Goal: Transaction & Acquisition: Subscribe to service/newsletter

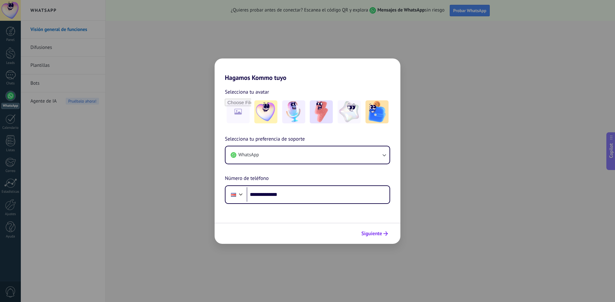
type input "**********"
click at [375, 233] on span "Siguiente" at bounding box center [371, 234] width 21 height 4
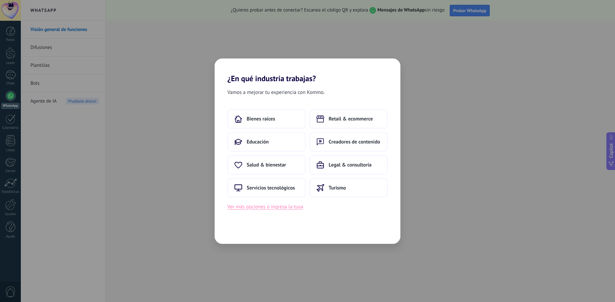
click at [274, 205] on button "Ver más opciones o ingresa la tuya" at bounding box center [265, 207] width 76 height 8
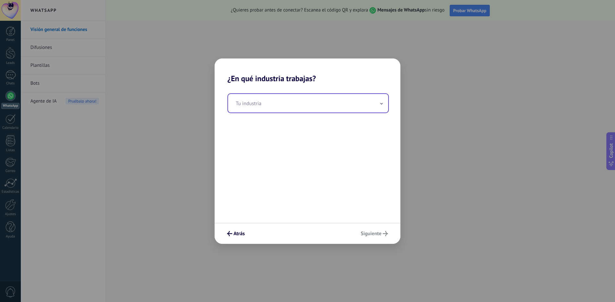
click at [259, 104] on input "text" at bounding box center [308, 103] width 160 height 19
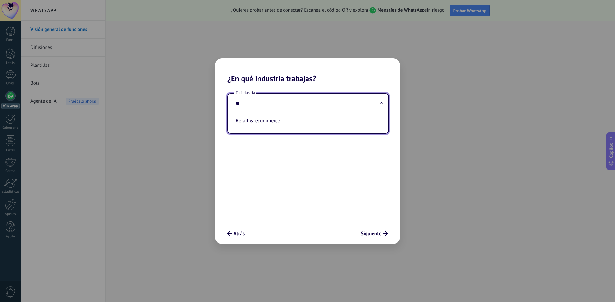
type input "*"
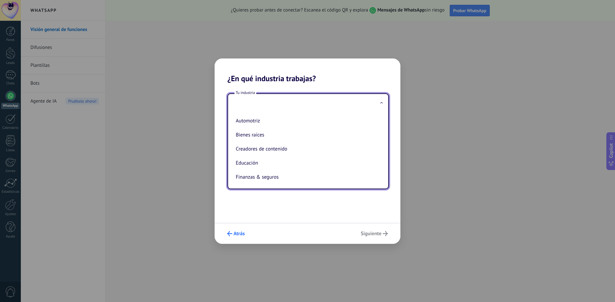
click at [234, 238] on button "Atrás" at bounding box center [235, 234] width 23 height 11
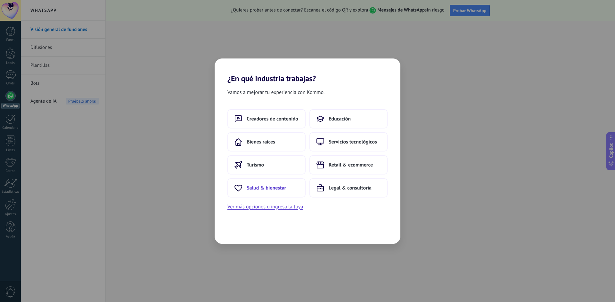
click at [275, 189] on span "Salud & bienestar" at bounding box center [265, 188] width 39 height 6
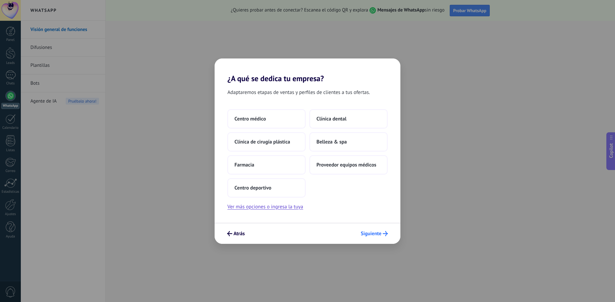
click at [378, 235] on span "Siguiente" at bounding box center [370, 234] width 21 height 4
click at [379, 233] on span "Siguiente" at bounding box center [370, 234] width 21 height 4
click at [251, 207] on button "Ver más opciones o ingresa la tuya" at bounding box center [265, 207] width 76 height 8
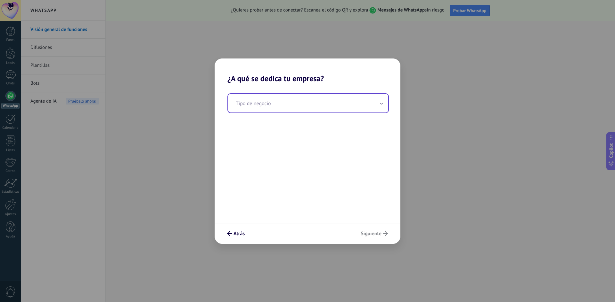
click at [270, 106] on input "text" at bounding box center [308, 103] width 160 height 19
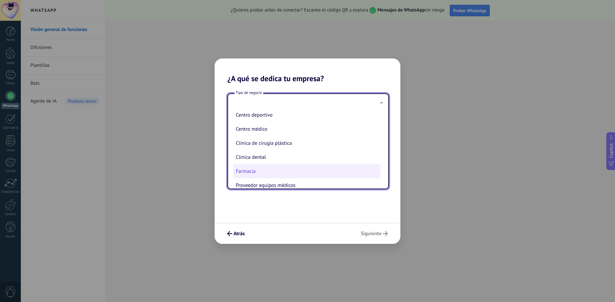
scroll to position [29, 0]
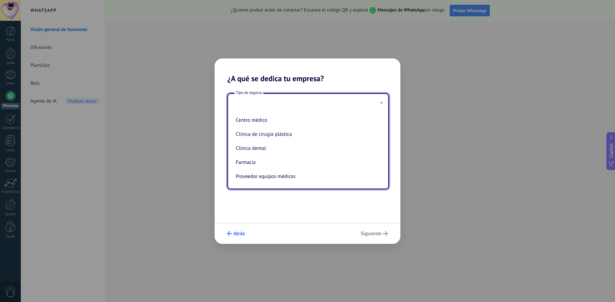
click at [233, 232] on span "Atrás" at bounding box center [238, 234] width 11 height 4
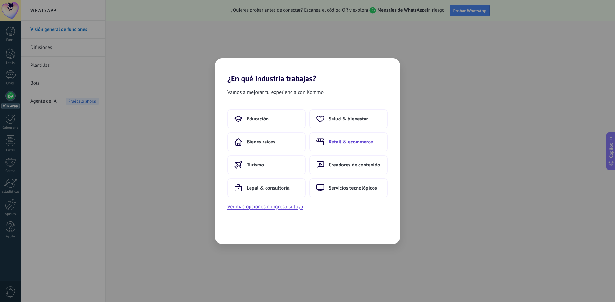
click at [345, 145] on span "Retail & ecommerce" at bounding box center [350, 142] width 44 height 6
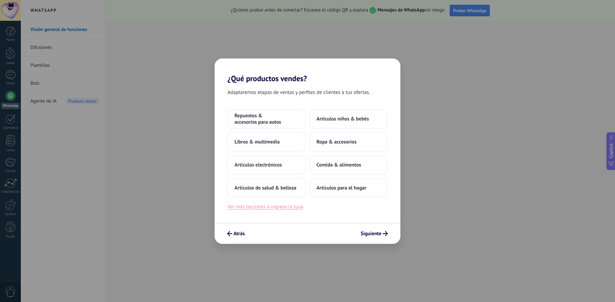
click at [285, 209] on button "Ver más opciones o ingresa la tuya" at bounding box center [265, 207] width 76 height 8
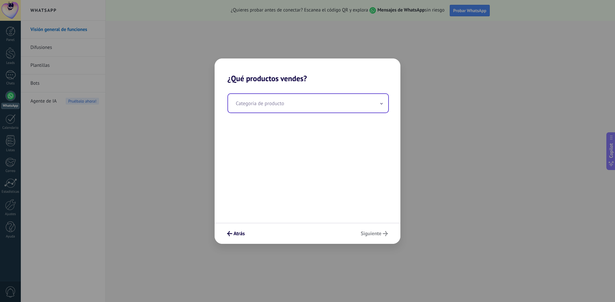
click at [268, 101] on input "text" at bounding box center [308, 103] width 160 height 19
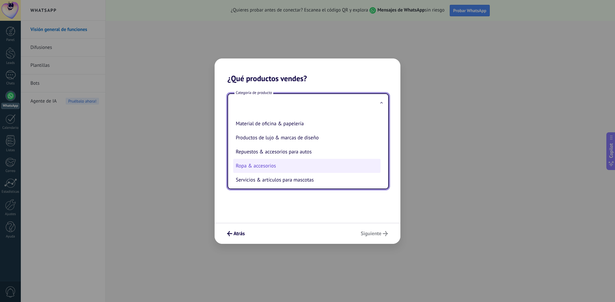
scroll to position [141, 0]
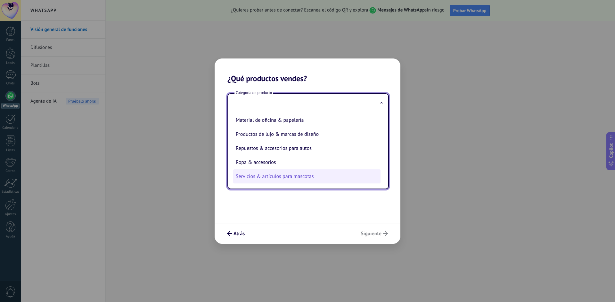
click at [277, 176] on li "Servicios & artículos para mascotas" at bounding box center [306, 177] width 147 height 14
type input "**********"
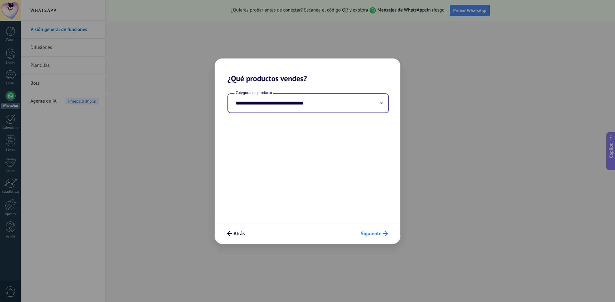
click at [367, 232] on span "Siguiente" at bounding box center [370, 234] width 21 height 4
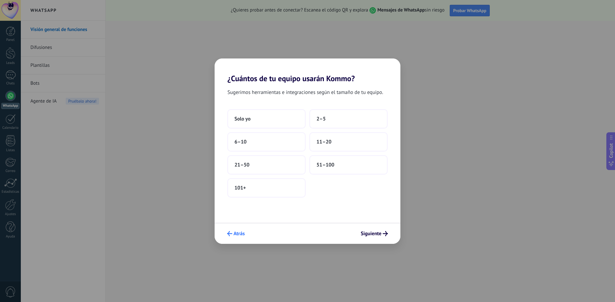
click at [236, 236] on span "Atrás" at bounding box center [238, 234] width 11 height 4
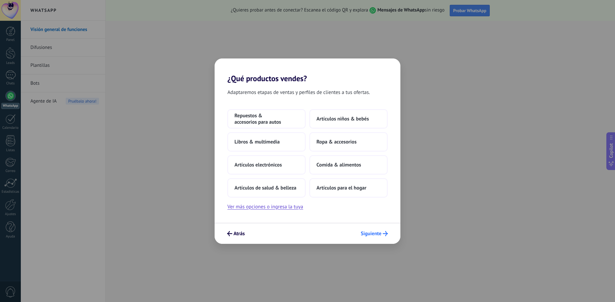
click at [381, 236] on span "Siguiente" at bounding box center [373, 233] width 27 height 5
click at [246, 209] on button "Ver más opciones o ingresa la tuya" at bounding box center [265, 207] width 76 height 8
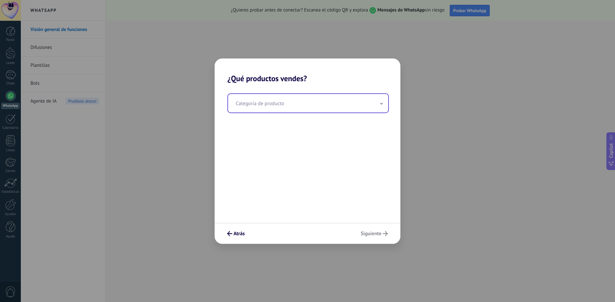
click at [261, 109] on input "text" at bounding box center [308, 103] width 160 height 19
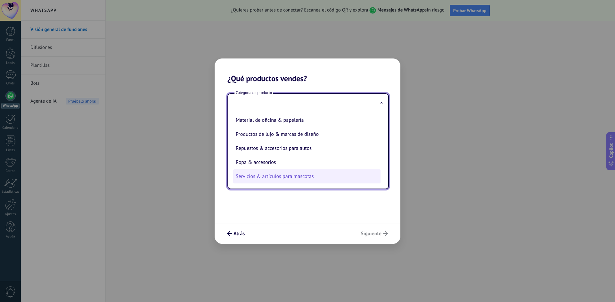
click at [251, 175] on li "Servicios & artículos para mascotas" at bounding box center [306, 177] width 147 height 14
type input "**********"
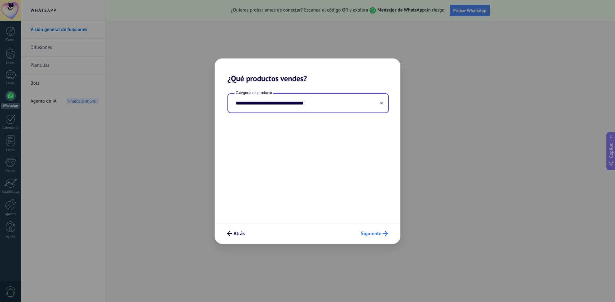
click at [384, 234] on use "submit" at bounding box center [385, 233] width 5 height 5
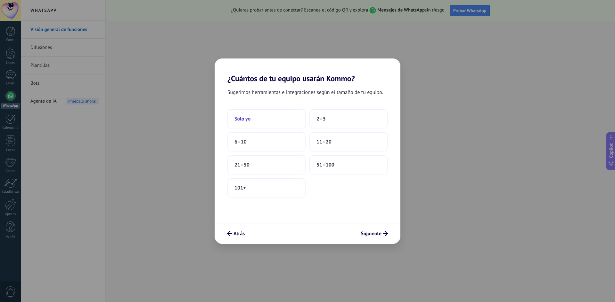
click at [269, 122] on button "Solo yo" at bounding box center [266, 118] width 78 height 19
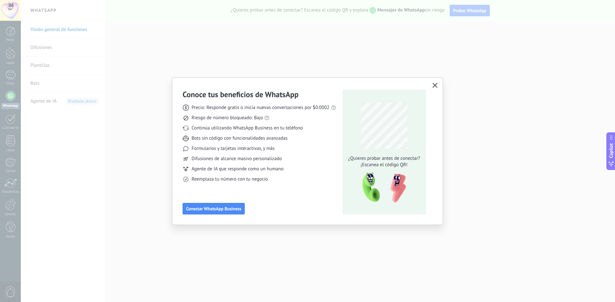
click at [434, 84] on icon "button" at bounding box center [434, 85] width 5 height 5
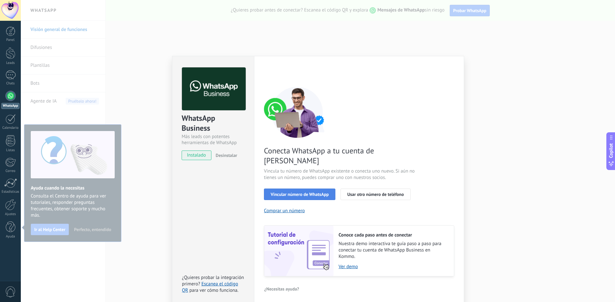
click at [305, 192] on span "Vincular número de WhatsApp" at bounding box center [299, 194] width 58 height 4
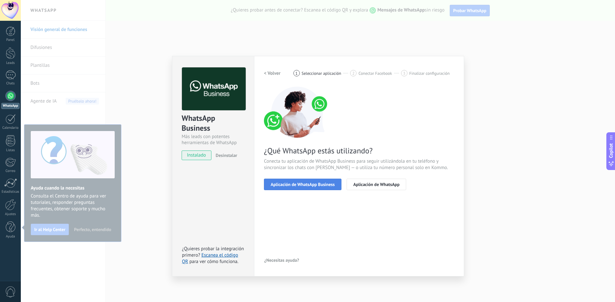
click at [304, 185] on span "Aplicación de WhatsApp Business" at bounding box center [302, 184] width 64 height 4
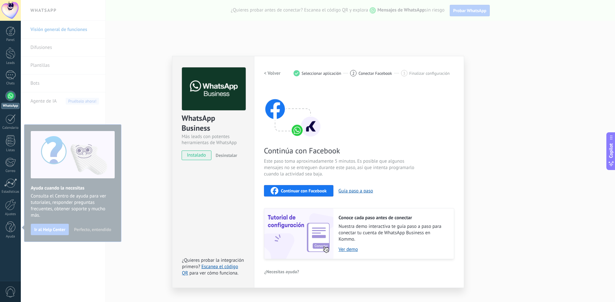
click at [410, 180] on div "Continúa con Facebook Este paso toma aproximadamente 5 minutos. Es posible que …" at bounding box center [359, 173] width 190 height 173
click at [308, 193] on span "Continuar con Facebook" at bounding box center [304, 191] width 46 height 4
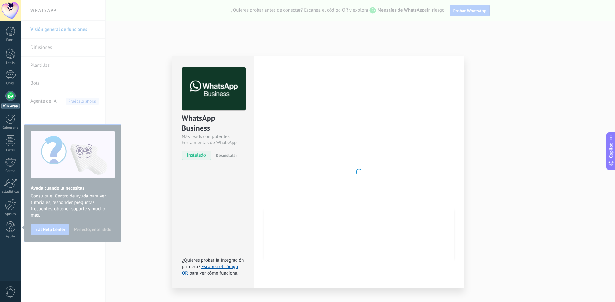
click at [308, 193] on div at bounding box center [359, 172] width 190 height 209
click at [337, 170] on div at bounding box center [359, 172] width 190 height 209
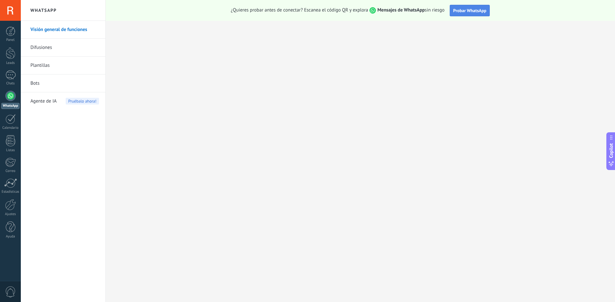
click at [467, 10] on span "Probar WhatsApp" at bounding box center [469, 11] width 33 height 6
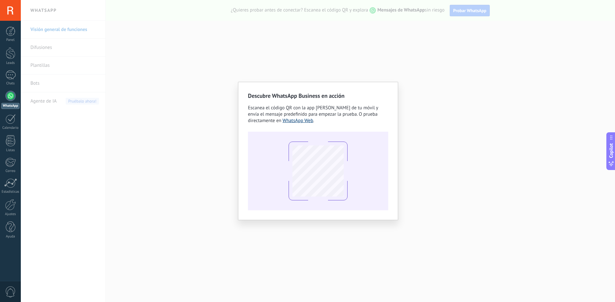
click at [293, 122] on link "WhatsApp Web" at bounding box center [297, 121] width 31 height 6
click at [415, 96] on div "Descubre WhatsApp Business en acción Escanea el código QR con la app de cámara …" at bounding box center [318, 151] width 594 height 302
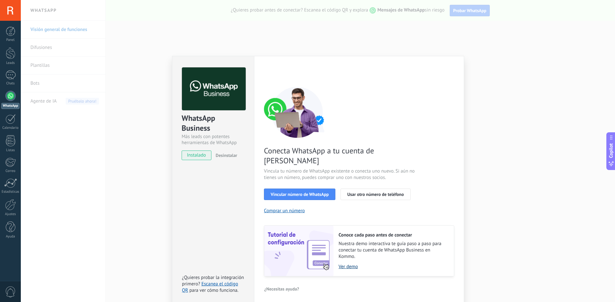
click at [347, 264] on link "Ver demo" at bounding box center [392, 267] width 109 height 6
click at [307, 192] on span "Vincular número de WhatsApp" at bounding box center [299, 194] width 58 height 4
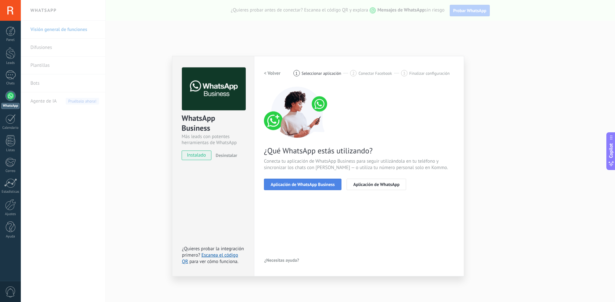
click at [304, 183] on span "Aplicación de WhatsApp Business" at bounding box center [302, 184] width 64 height 4
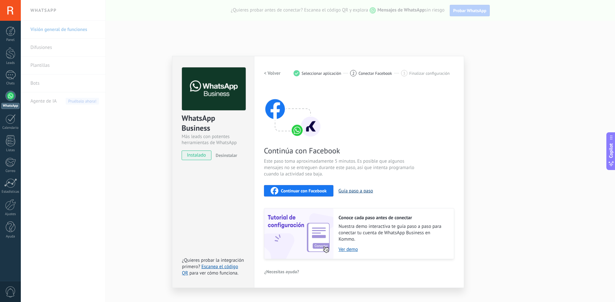
click at [355, 192] on button "Guía paso a paso" at bounding box center [355, 191] width 35 height 6
click at [483, 56] on div "WhatsApp Business Más leads con potentes herramientas de WhatsApp instalado Des…" at bounding box center [318, 151] width 594 height 302
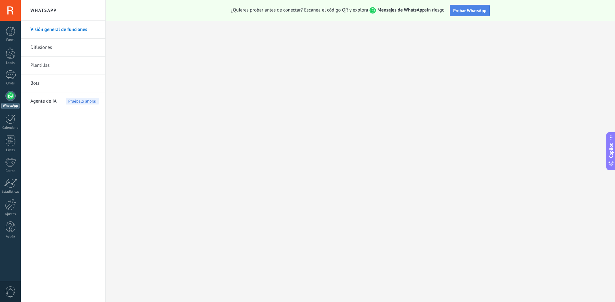
click at [468, 10] on span "Probar WhatsApp" at bounding box center [469, 11] width 33 height 6
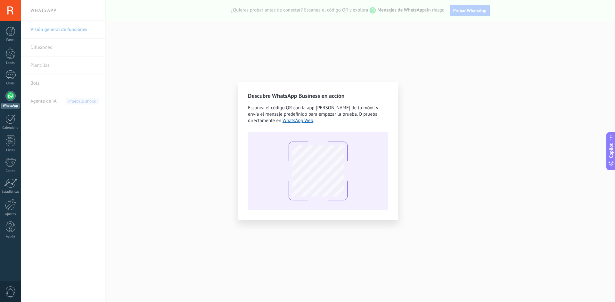
click at [428, 131] on div "Descubre WhatsApp Business en acción Escanea el código QR con la app de cámara …" at bounding box center [318, 151] width 594 height 302
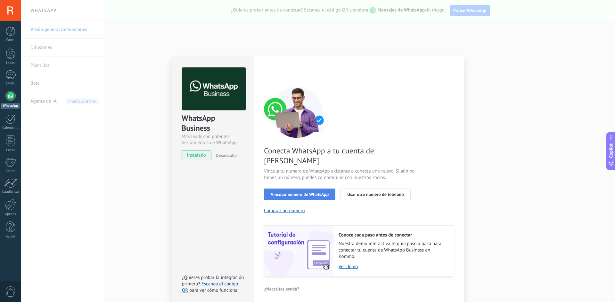
click at [304, 192] on span "Vincular número de WhatsApp" at bounding box center [299, 194] width 58 height 4
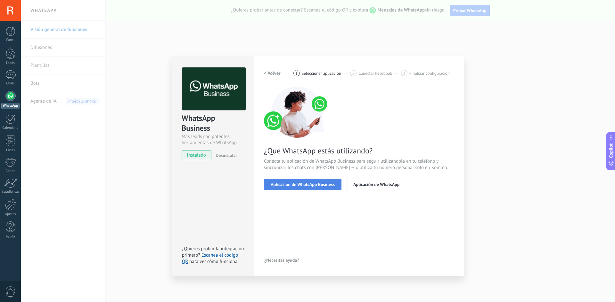
click at [300, 182] on span "Aplicación de WhatsApp Business" at bounding box center [302, 184] width 64 height 4
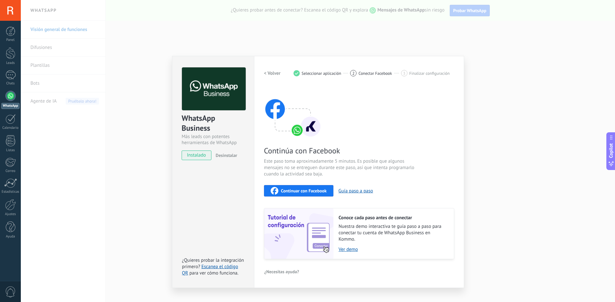
click at [303, 189] on span "Continuar con Facebook" at bounding box center [304, 191] width 46 height 4
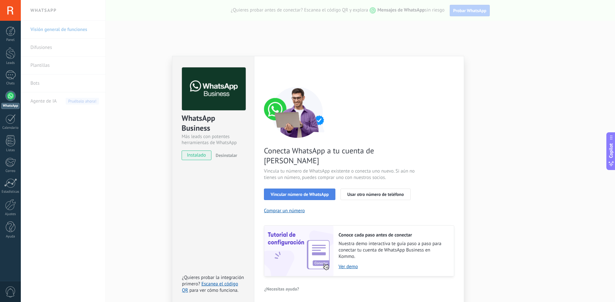
click at [289, 192] on span "Vincular número de WhatsApp" at bounding box center [299, 194] width 58 height 4
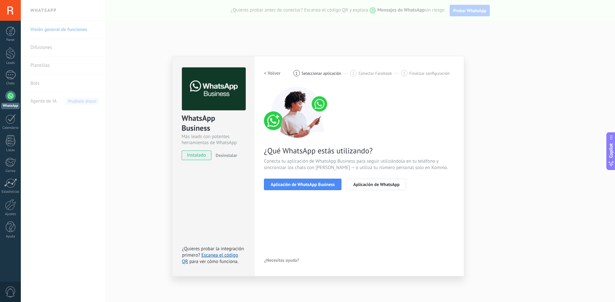
click at [289, 184] on span "Aplicación de WhatsApp Business" at bounding box center [302, 184] width 64 height 4
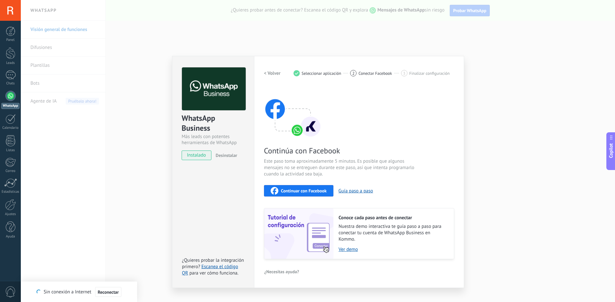
click at [290, 192] on span "Continuar con Facebook" at bounding box center [304, 191] width 46 height 4
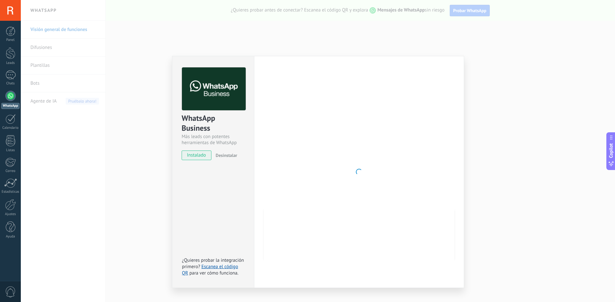
click at [482, 133] on div "WhatsApp Business Más leads con potentes herramientas de WhatsApp instalado Des…" at bounding box center [318, 151] width 594 height 302
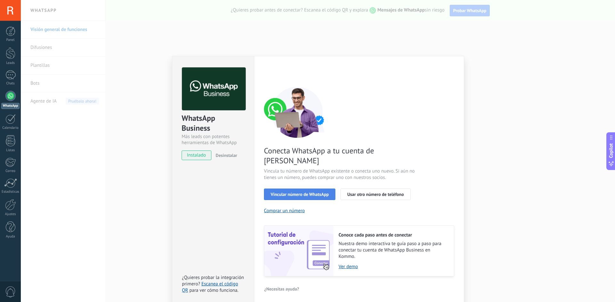
click at [309, 192] on span "Vincular número de WhatsApp" at bounding box center [299, 194] width 58 height 4
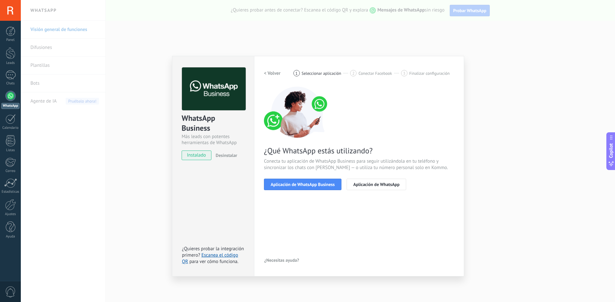
click at [309, 184] on span "Aplicación de WhatsApp Business" at bounding box center [302, 184] width 64 height 4
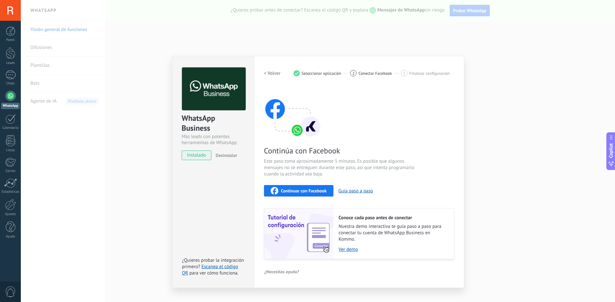
click at [312, 192] on span "Continuar con Facebook" at bounding box center [304, 191] width 46 height 4
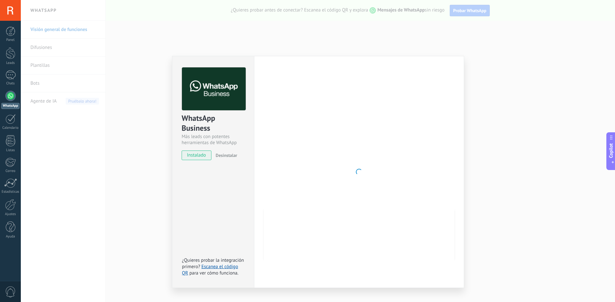
click at [492, 100] on div "WhatsApp Business Más leads con potentes herramientas de WhatsApp instalado Des…" at bounding box center [318, 151] width 594 height 302
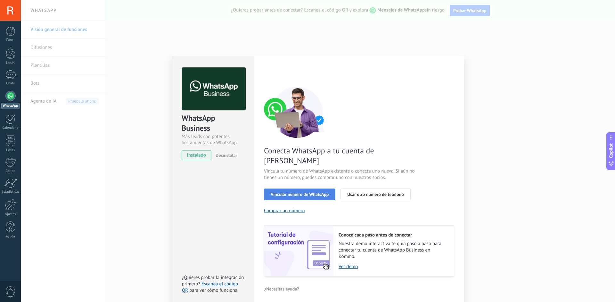
click at [299, 189] on button "Vincular número de WhatsApp" at bounding box center [299, 195] width 71 height 12
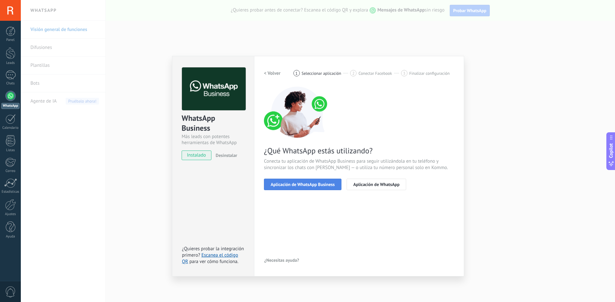
click at [299, 186] on span "Aplicación de WhatsApp Business" at bounding box center [302, 184] width 64 height 4
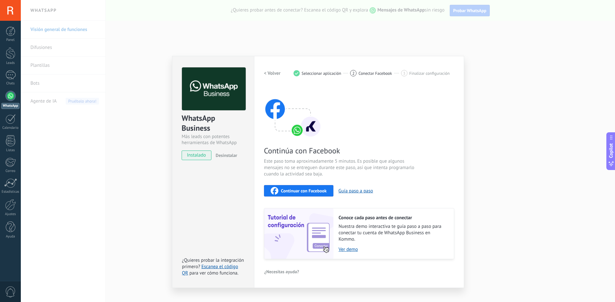
click at [299, 189] on span "Continuar con Facebook" at bounding box center [304, 191] width 46 height 4
